Goal: Task Accomplishment & Management: Manage account settings

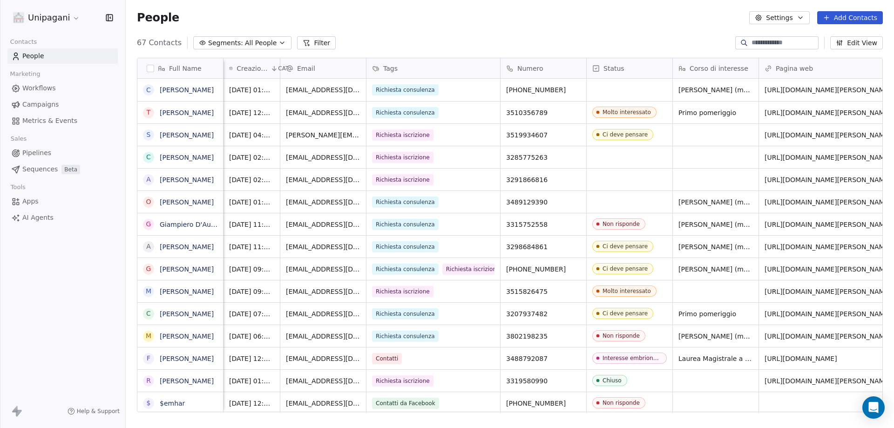
scroll to position [369, 762]
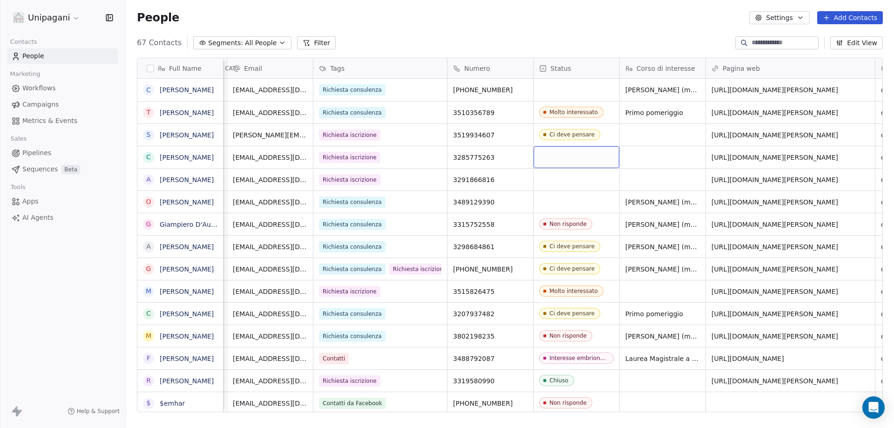
click at [581, 152] on div "grid" at bounding box center [577, 157] width 86 height 22
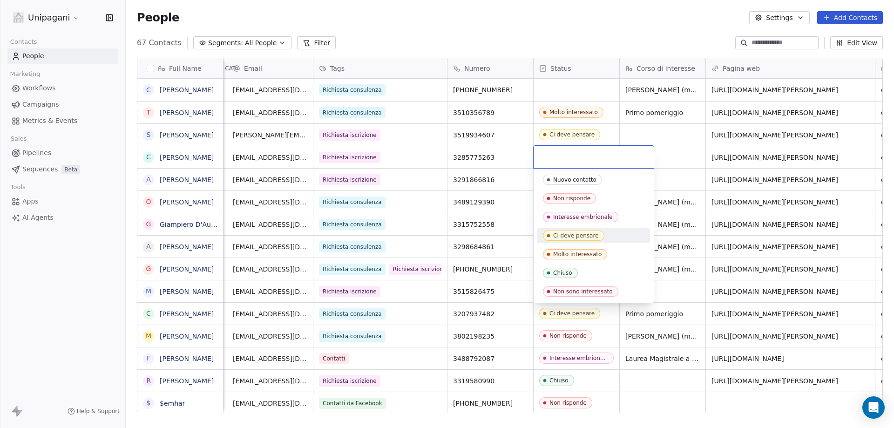
click at [596, 229] on div "Ci deve pensare" at bounding box center [594, 235] width 113 height 15
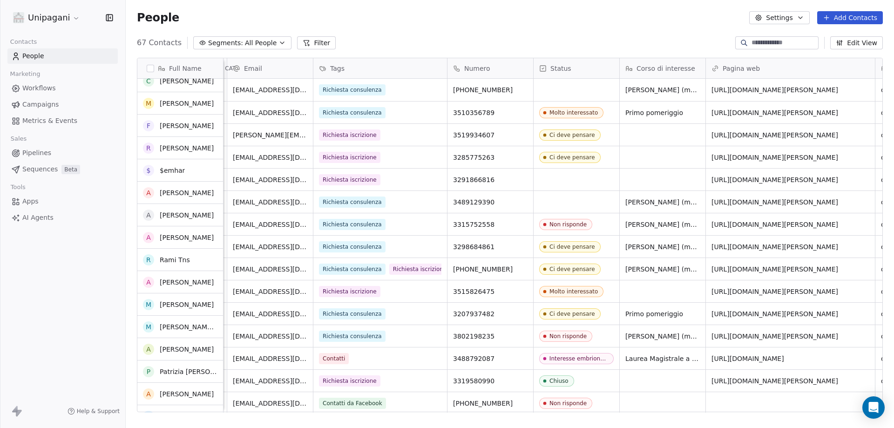
scroll to position [0, 0]
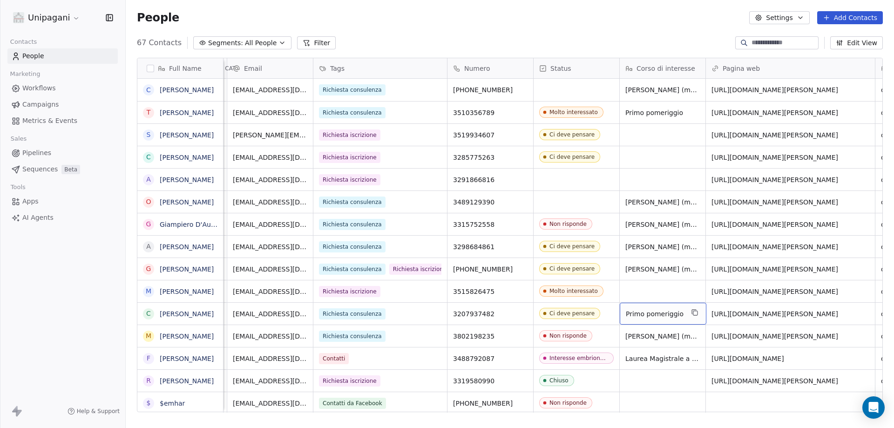
drag, startPoint x: 673, startPoint y: 318, endPoint x: 679, endPoint y: 326, distance: 10.6
click at [460, 33] on div "People Settings Add Contacts" at bounding box center [510, 17] width 769 height 35
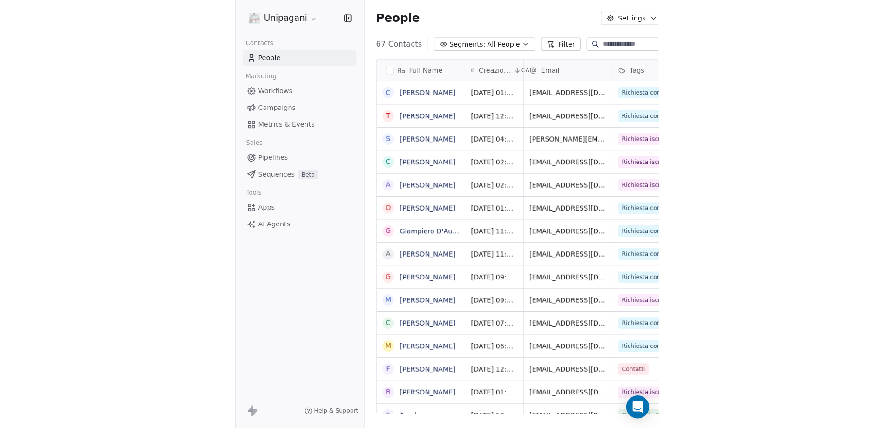
scroll to position [369, 762]
